Goal: Information Seeking & Learning: Understand process/instructions

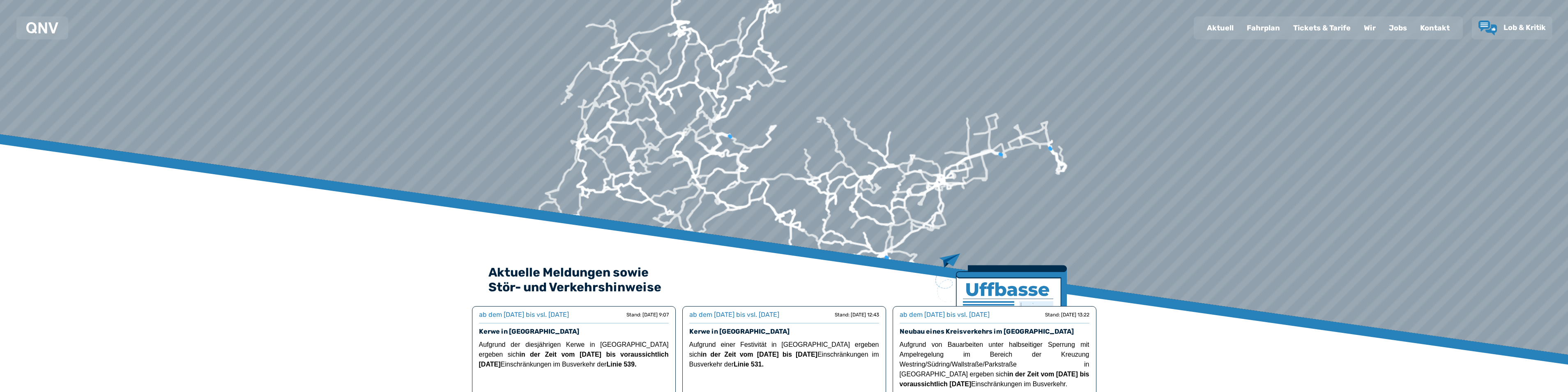
click at [1268, 27] on div "Fahrplan" at bounding box center [1263, 28] width 46 height 21
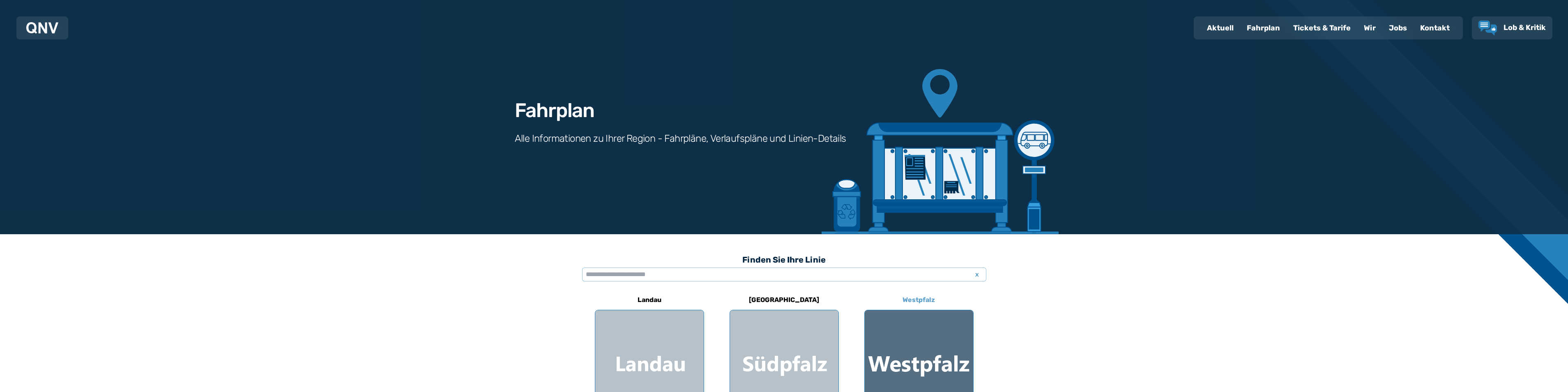
click at [936, 361] on div at bounding box center [918, 364] width 108 height 108
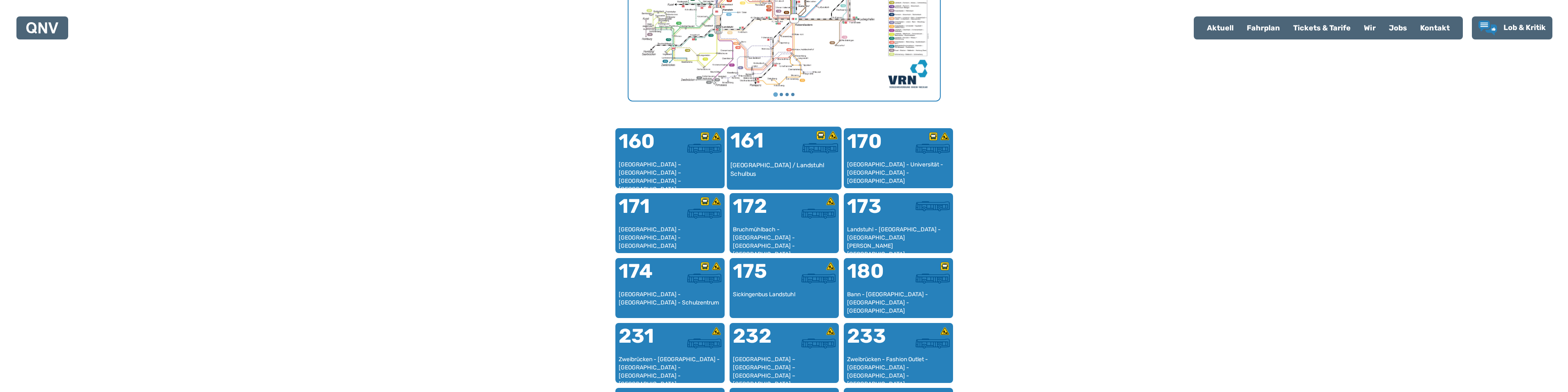
scroll to position [459, 0]
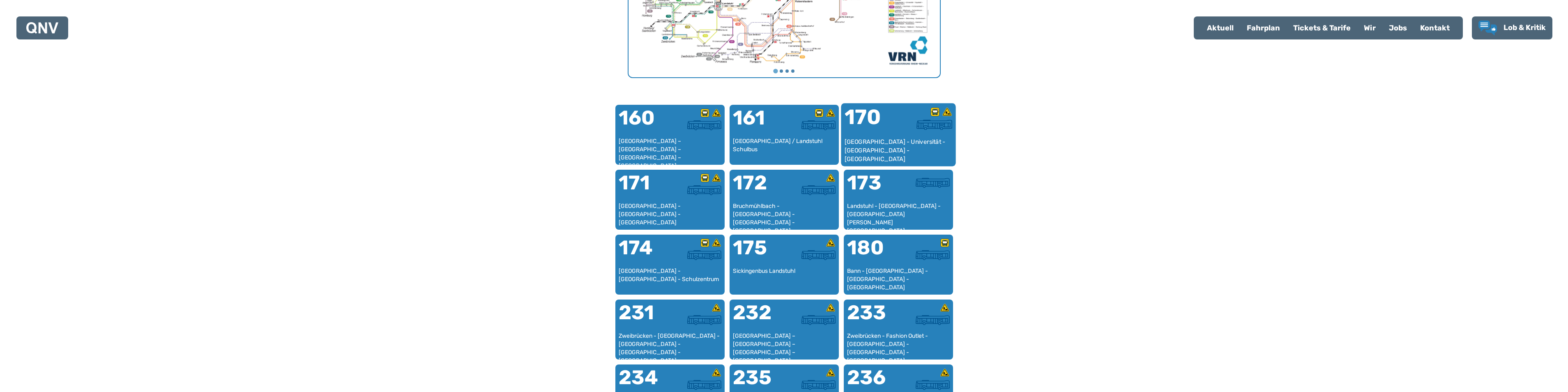
click at [874, 136] on div "170" at bounding box center [871, 122] width 54 height 31
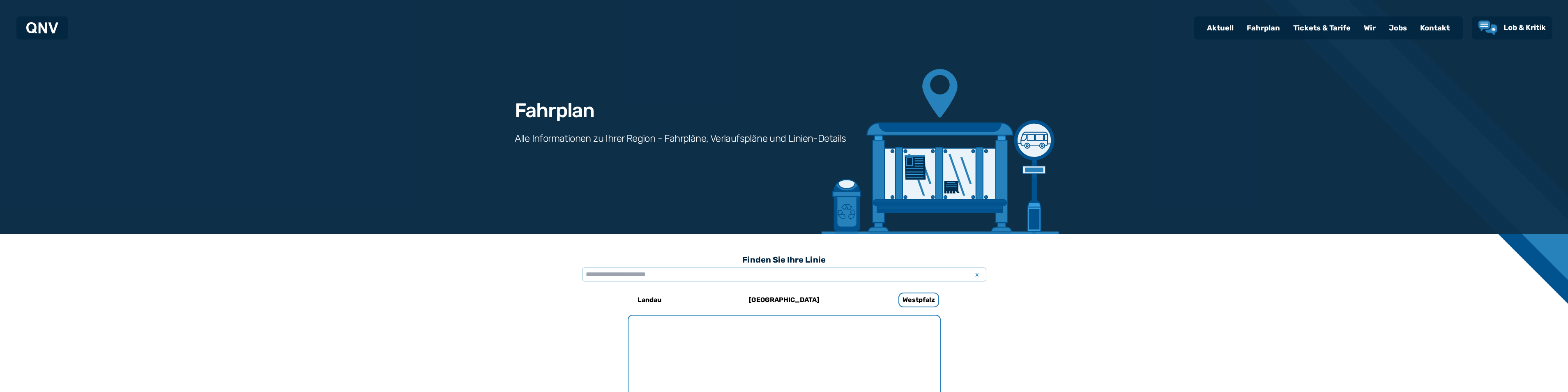
click at [874, 136] on div "Fahrplan Alle Informationen zu Ihrer Region - Fahrpläne, Verlaufspläne und Lini…" at bounding box center [784, 117] width 592 height 234
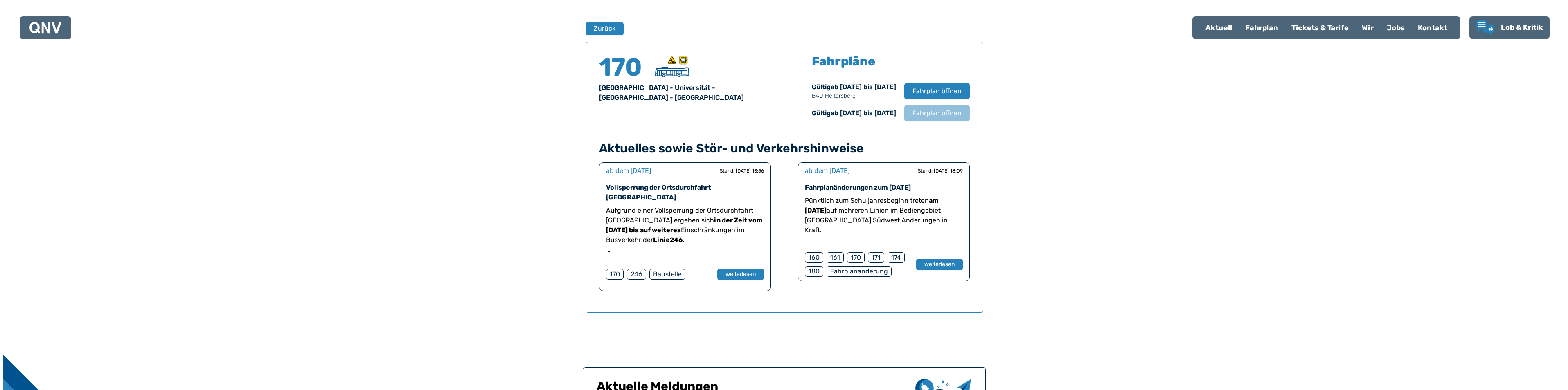
scroll to position [539, 0]
click at [938, 92] on span "Fahrplan öffnen" at bounding box center [933, 91] width 50 height 10
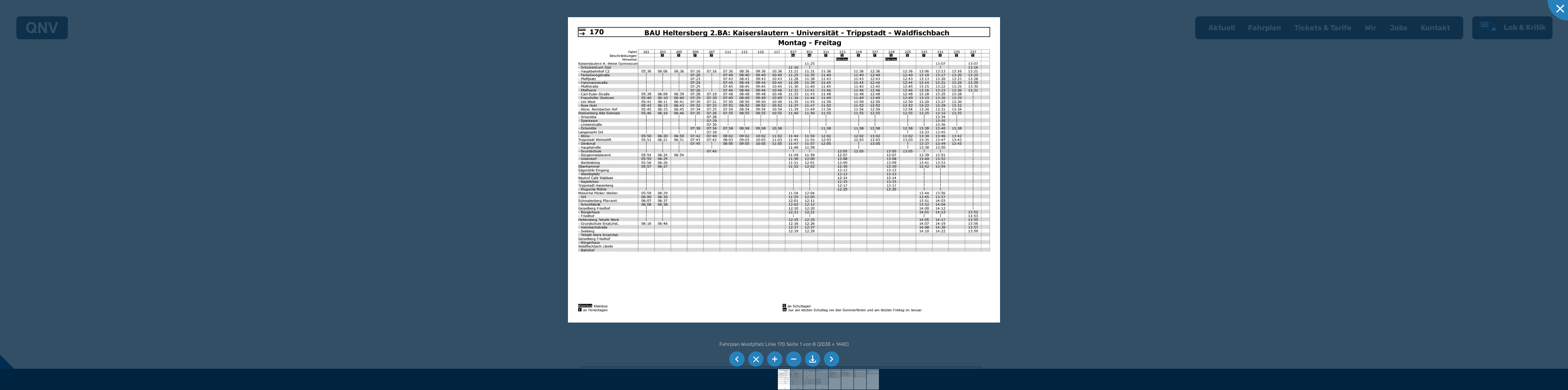
click at [834, 357] on li at bounding box center [831, 360] width 16 height 16
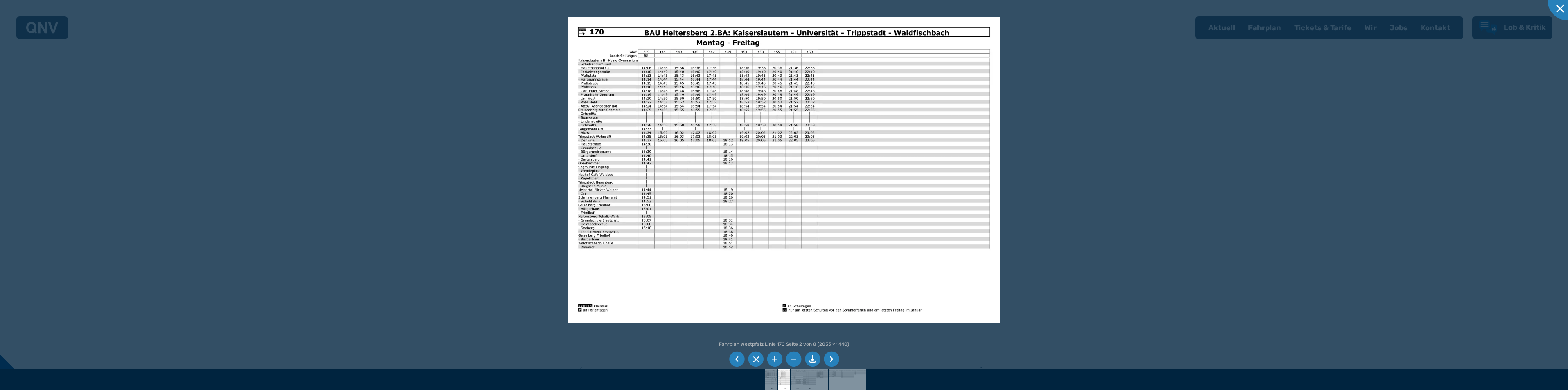
click at [656, 74] on img at bounding box center [784, 170] width 432 height 305
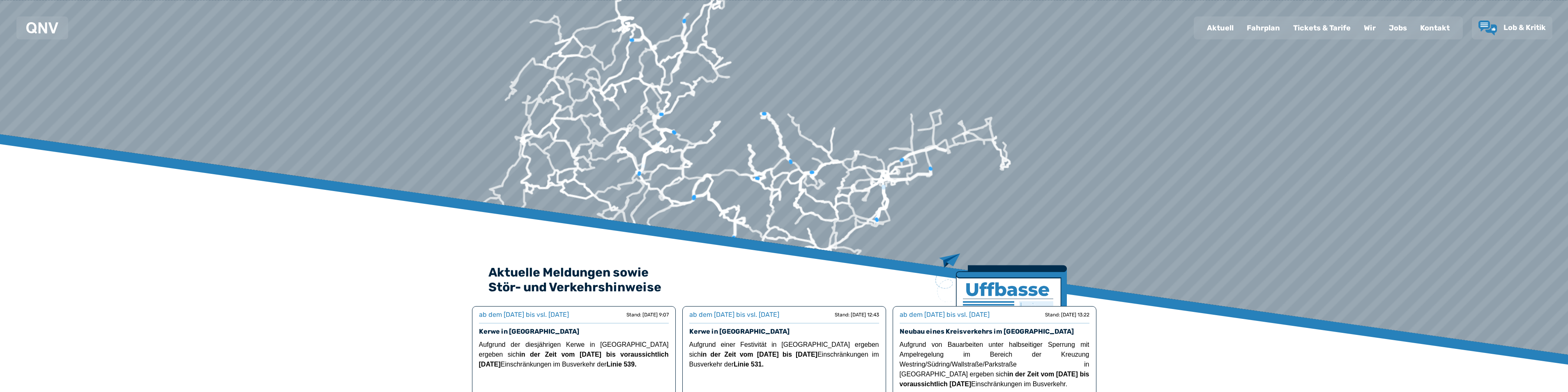
drag, startPoint x: 930, startPoint y: 128, endPoint x: 874, endPoint y: 124, distance: 56.1
click at [874, 124] on div at bounding box center [789, 4] width 3022 height 923
